Goal: Task Accomplishment & Management: Use online tool/utility

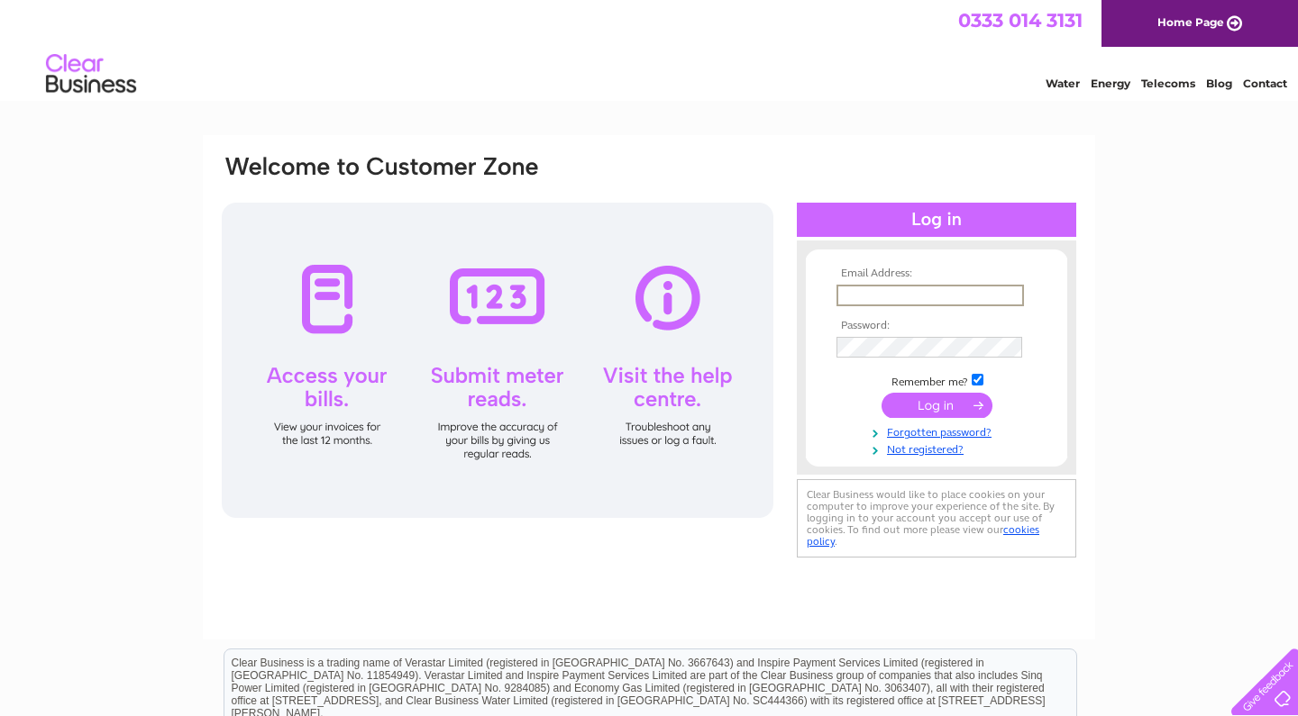
type input "stuart.m95@googlemail.com"
click at [936, 404] on input "submit" at bounding box center [936, 403] width 111 height 25
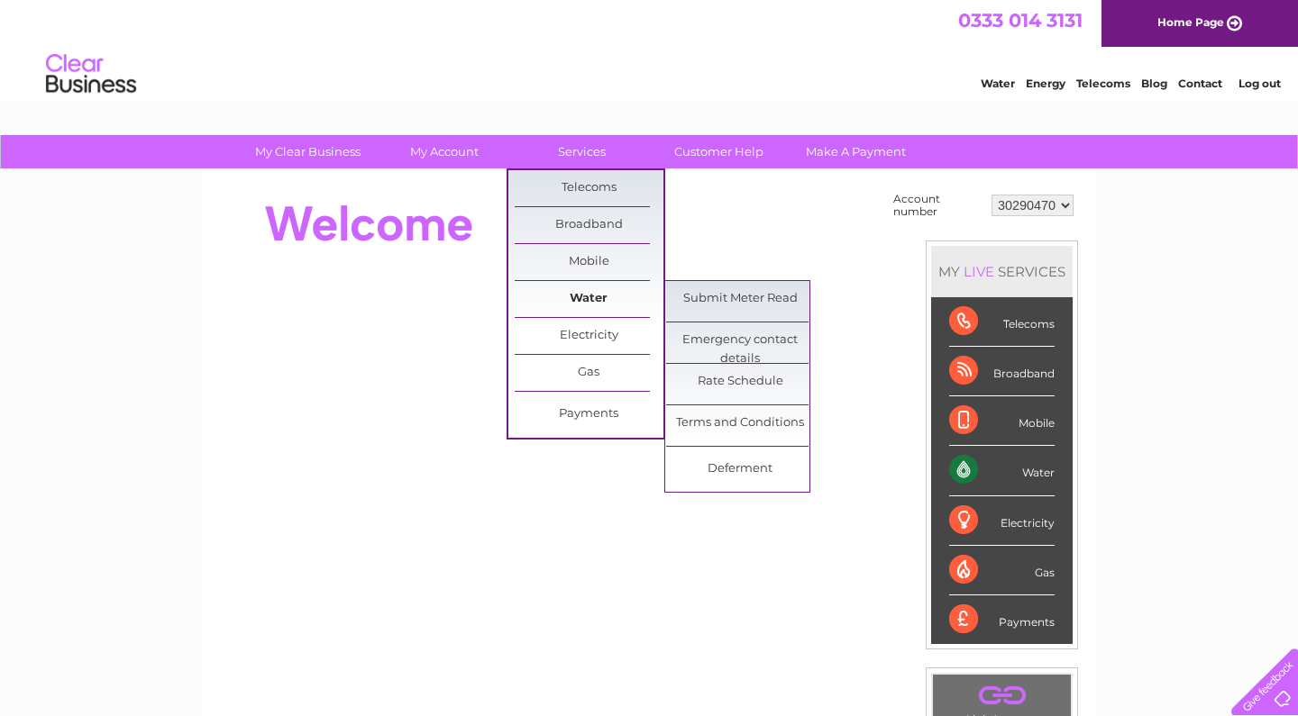
click at [580, 300] on link "Water" at bounding box center [589, 299] width 149 height 36
click at [727, 300] on link "Submit Meter Read" at bounding box center [740, 299] width 149 height 36
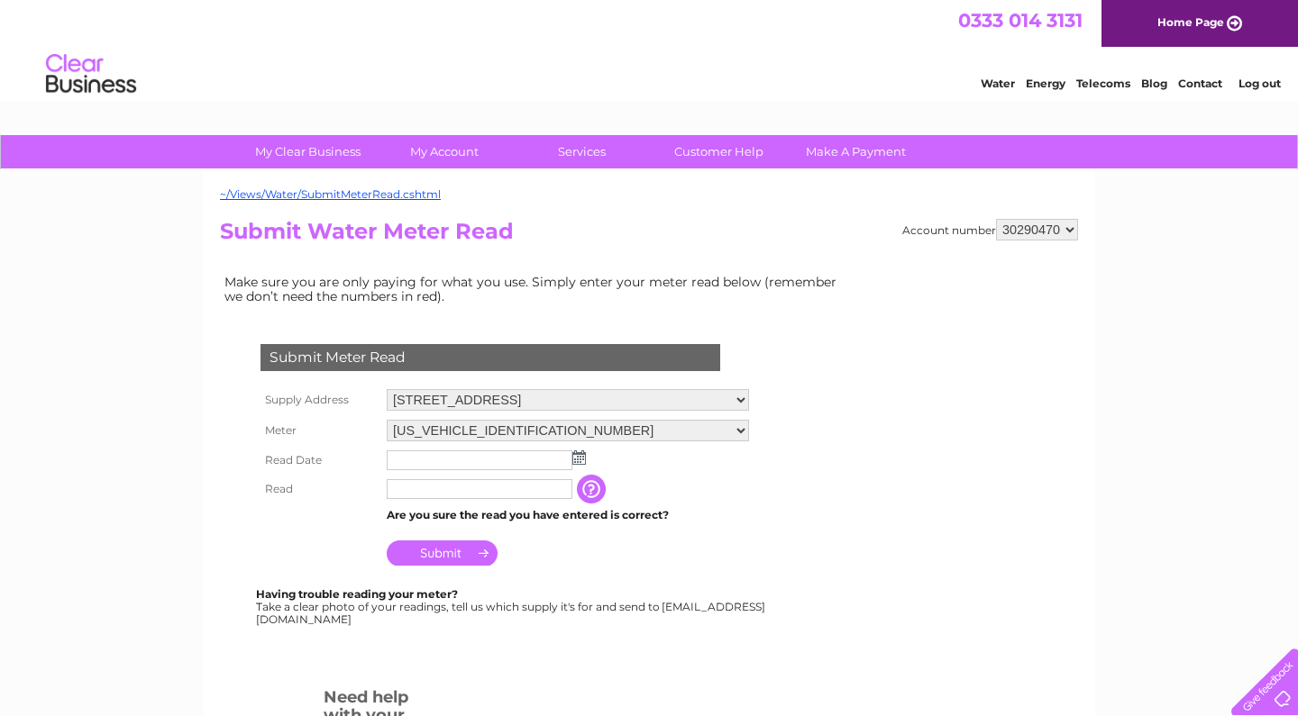
click at [426, 465] on input "text" at bounding box center [480, 461] width 186 height 20
click at [580, 455] on img at bounding box center [581, 459] width 14 height 14
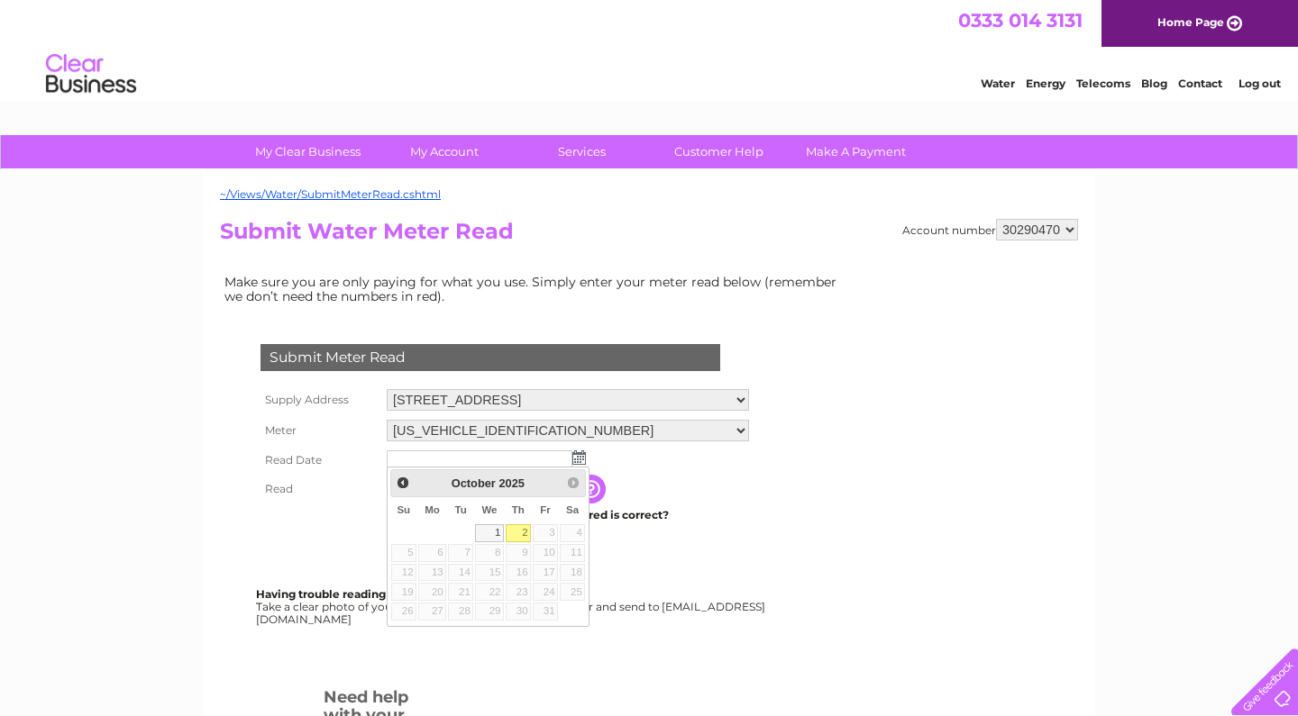
click at [520, 532] on link "2" at bounding box center [518, 534] width 25 height 18
type input "[DATE]"
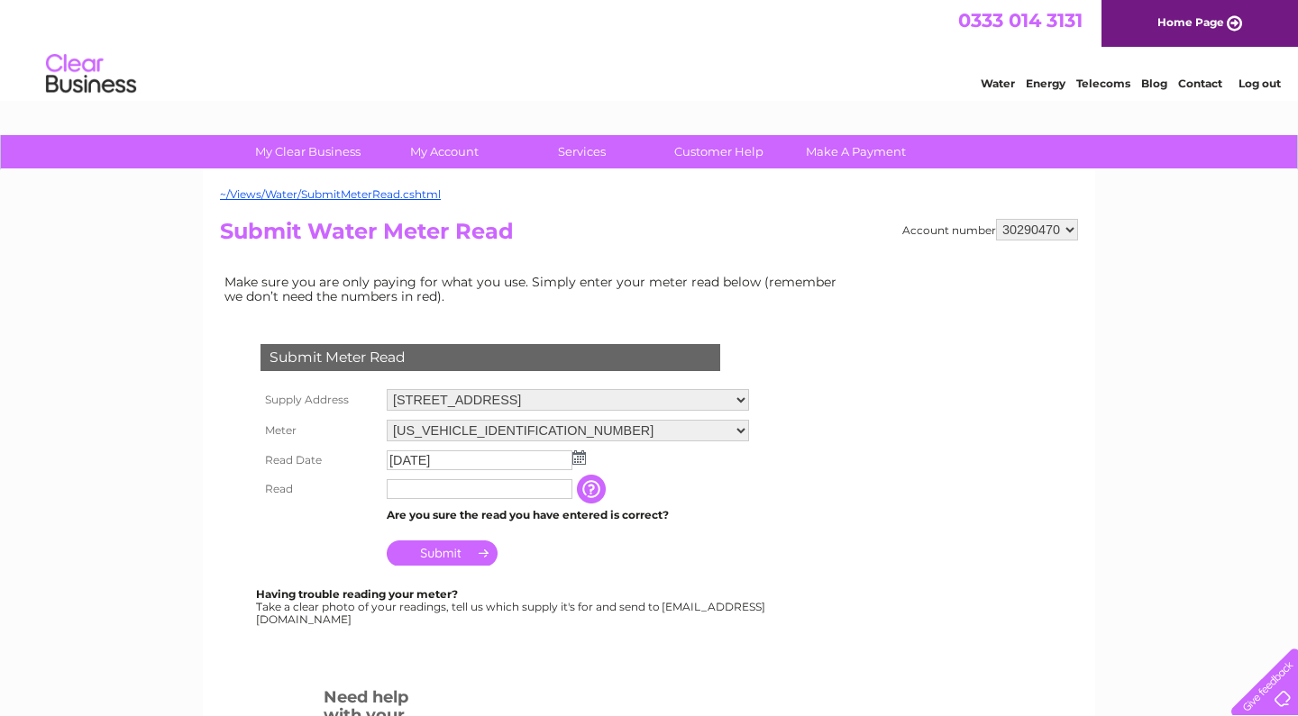
click at [426, 495] on input "text" at bounding box center [480, 489] width 186 height 20
click at [606, 488] on input "button" at bounding box center [595, 490] width 32 height 29
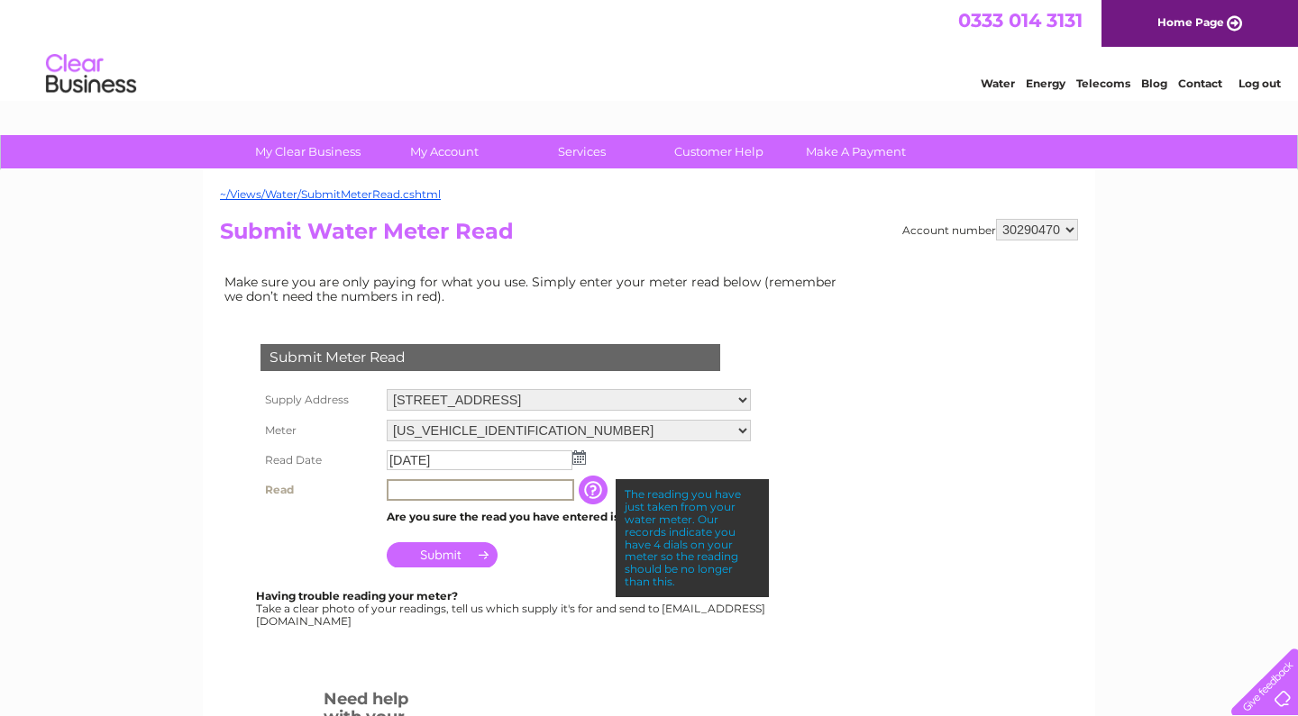
click at [465, 487] on input "text" at bounding box center [480, 490] width 187 height 22
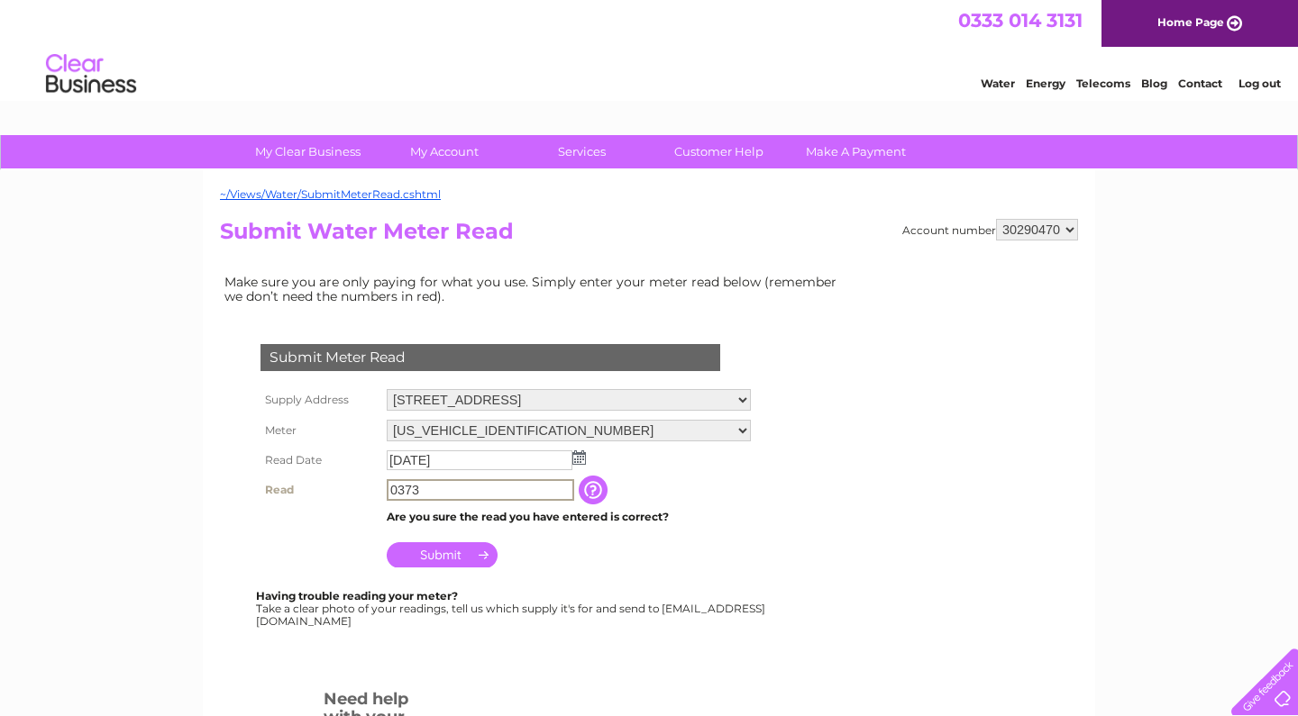
type input "0373"
click at [461, 545] on input "Submit" at bounding box center [442, 555] width 111 height 25
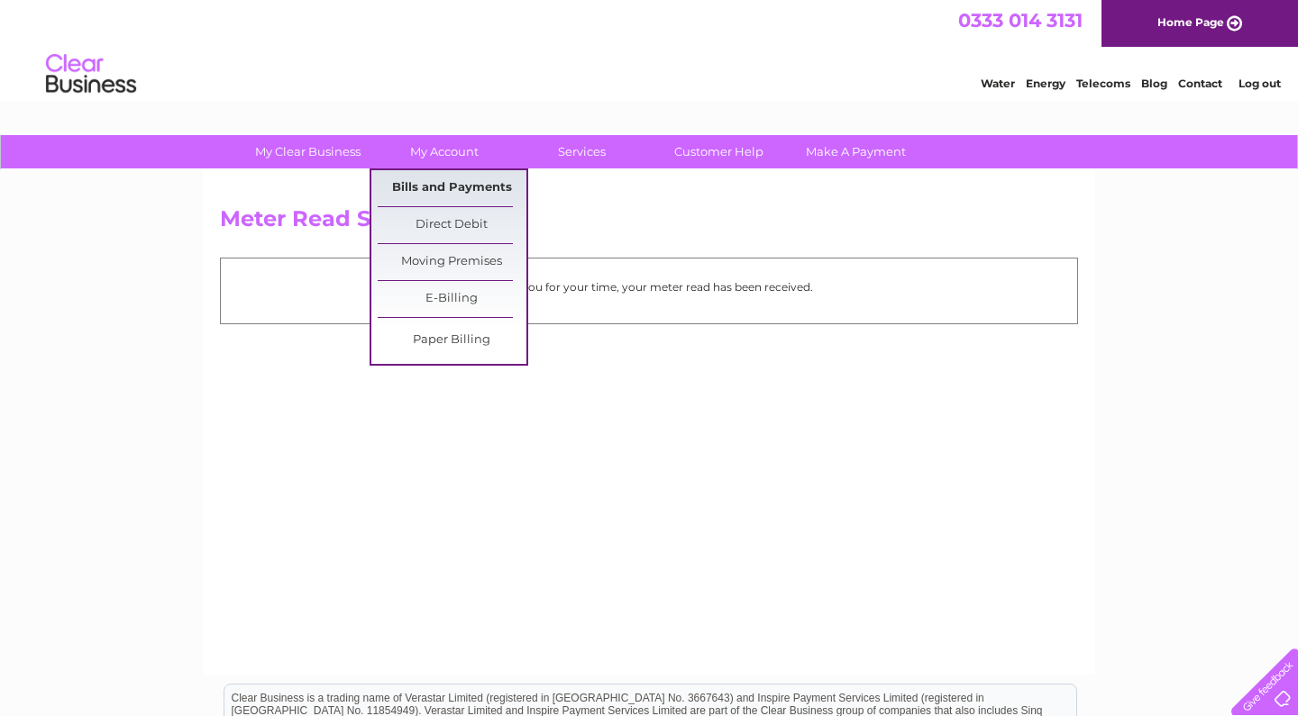
click at [451, 191] on link "Bills and Payments" at bounding box center [452, 188] width 149 height 36
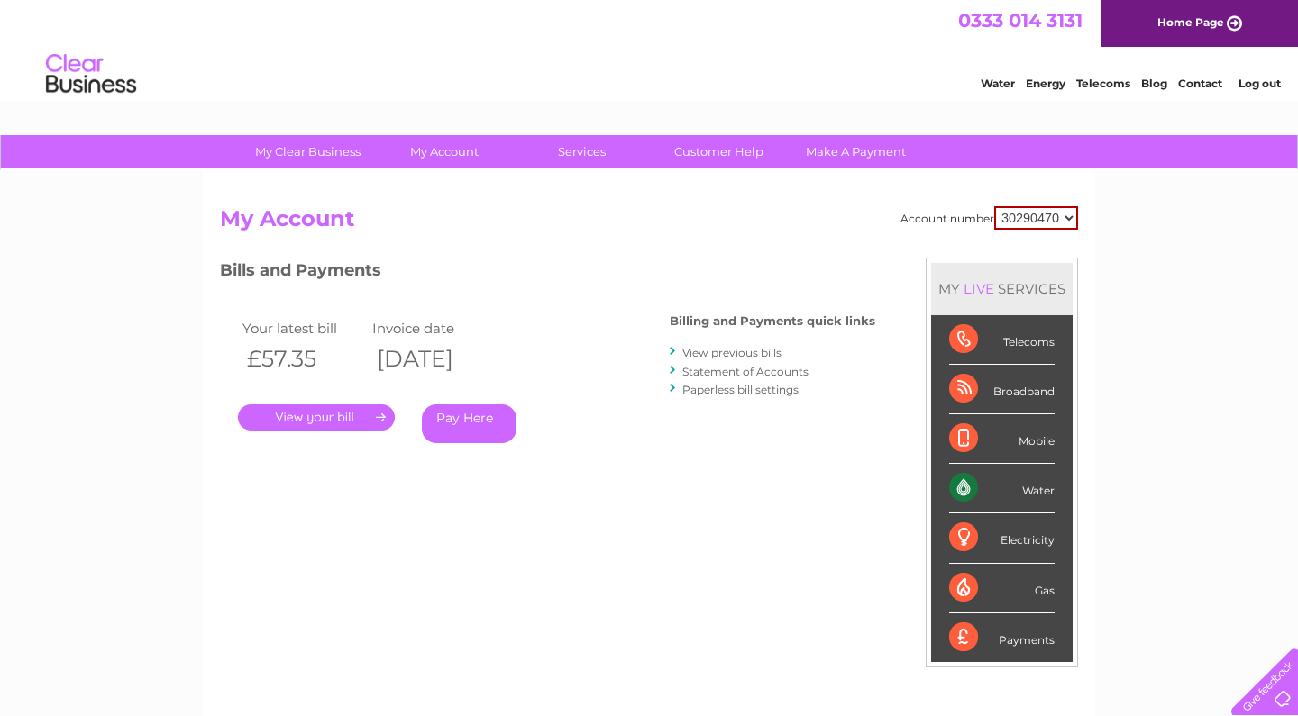
click at [598, 574] on div "Account number 30290470 My Account MY LIVE SERVICES Telecoms Broadband Mobile W…" at bounding box center [649, 477] width 858 height 543
